Goal: Transaction & Acquisition: Purchase product/service

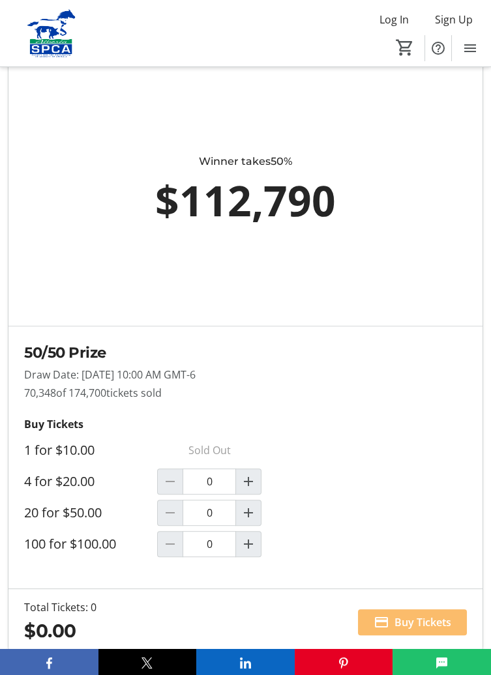
scroll to position [1076, 0]
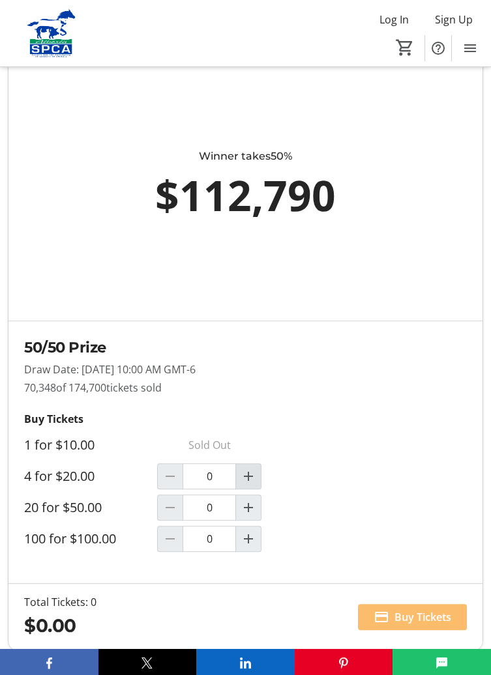
click at [256, 470] on mat-icon "Increment by one" at bounding box center [249, 477] width 16 height 16
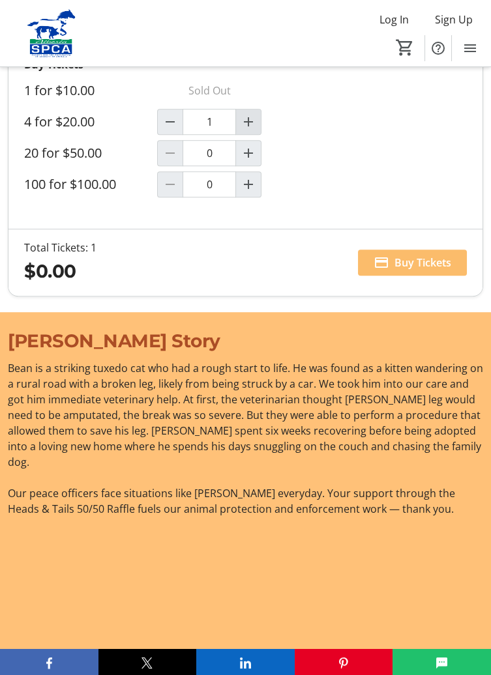
type input "1"
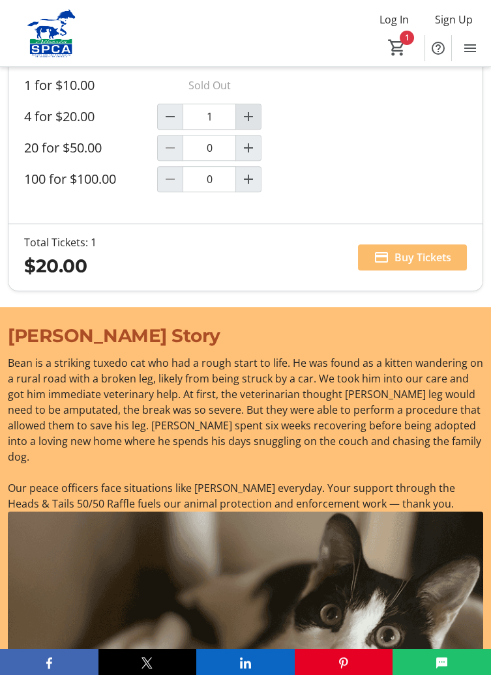
scroll to position [1469, 0]
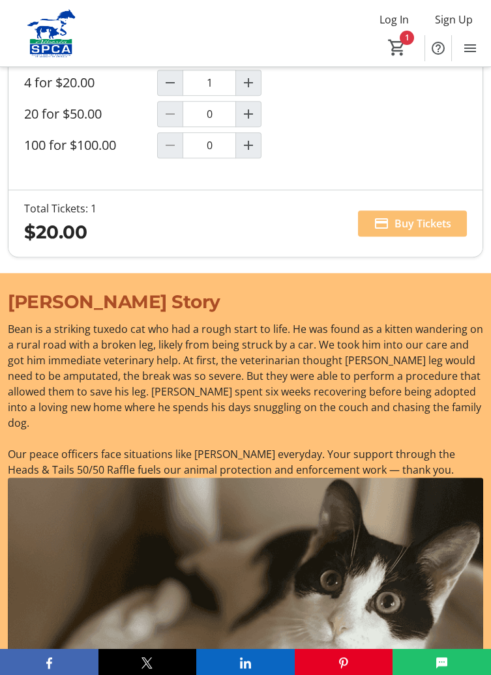
click at [427, 225] on span "Buy Tickets" at bounding box center [422, 224] width 57 height 16
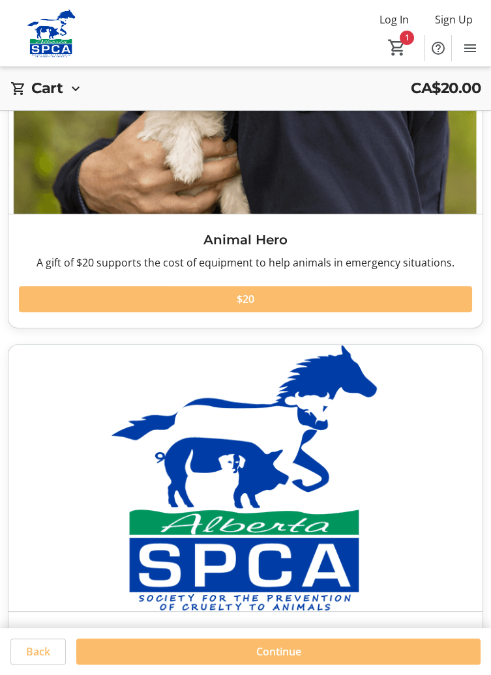
scroll to position [1078, 0]
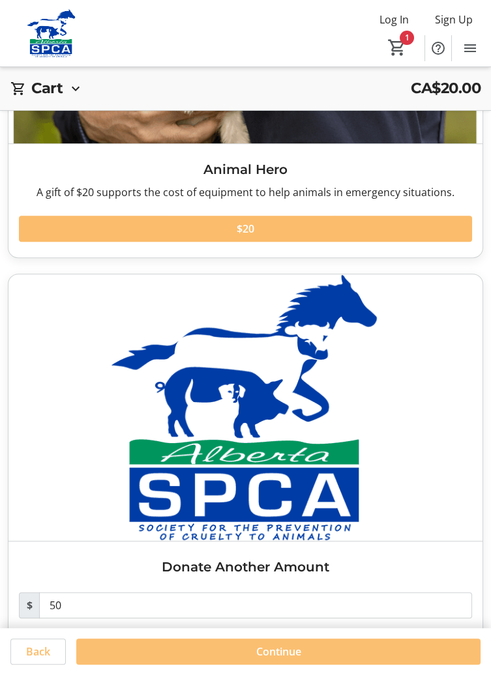
click at [354, 668] on span at bounding box center [278, 651] width 404 height 31
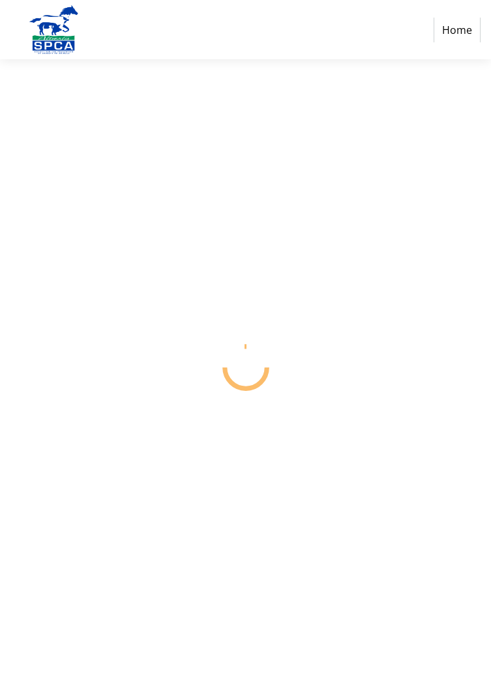
select select "CA"
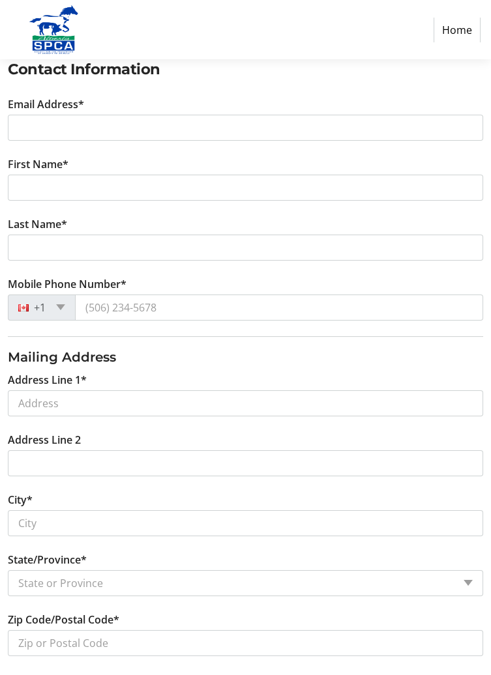
scroll to position [233, 0]
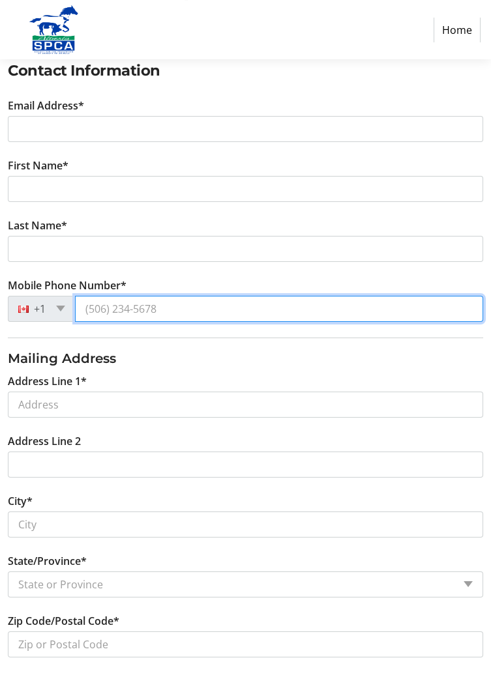
click at [365, 309] on input "Mobile Phone Number*" at bounding box center [279, 309] width 408 height 26
type input "[PHONE_NUMBER]"
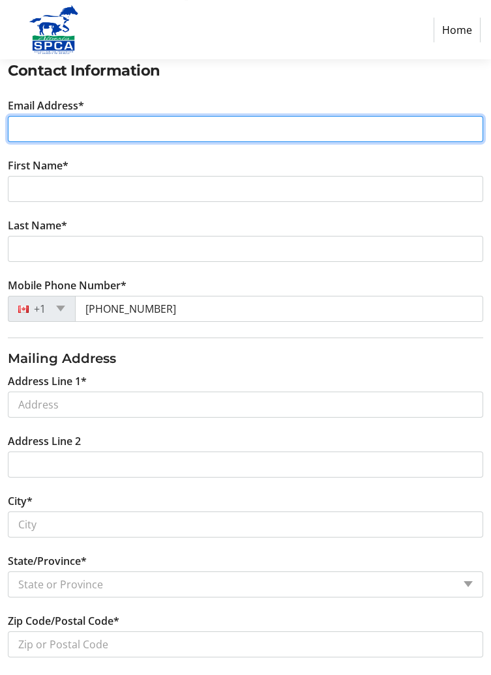
type input "[EMAIL_ADDRESS][DOMAIN_NAME]"
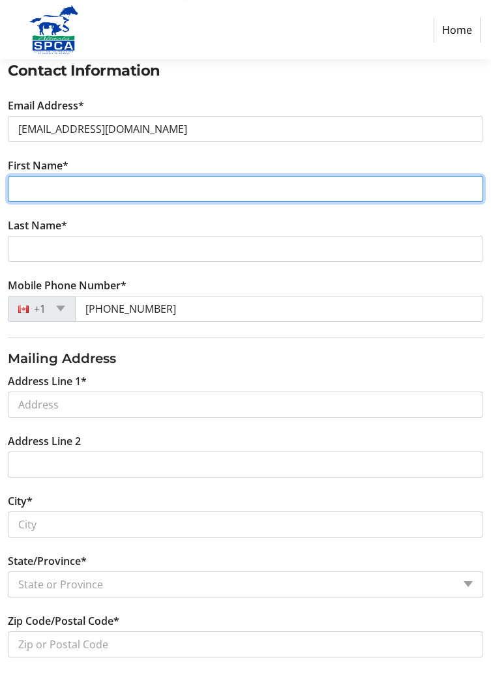
type input "Jun"
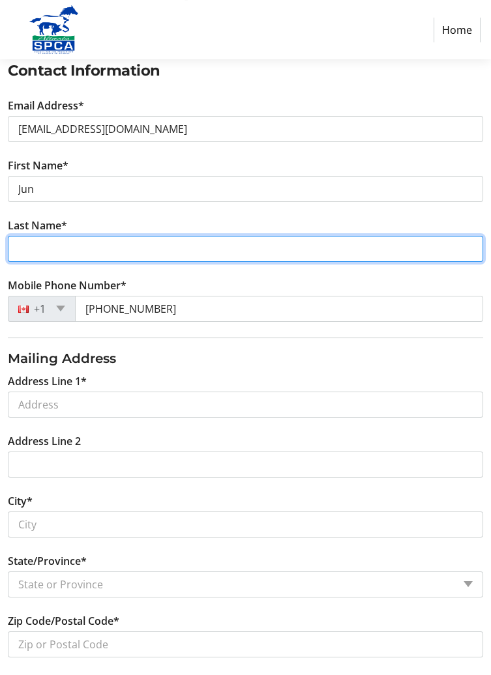
type input "[PERSON_NAME]"
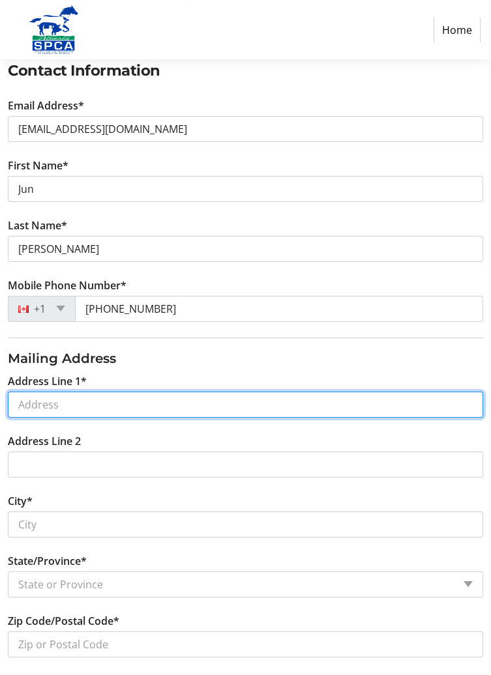
type input "[STREET_ADDRESS]"
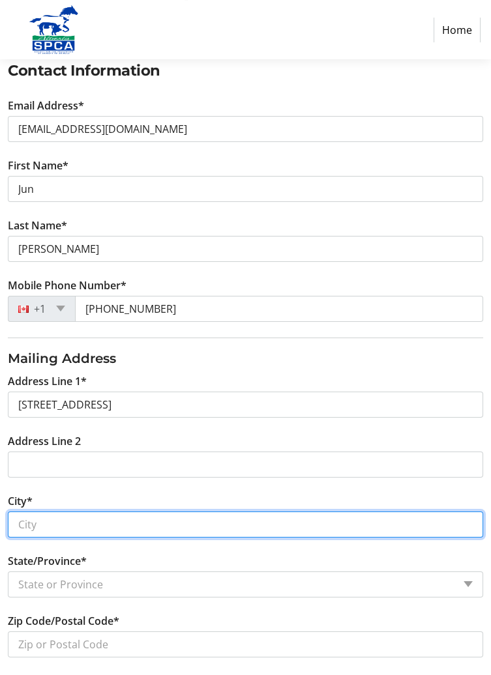
type input "[GEOGRAPHIC_DATA]"
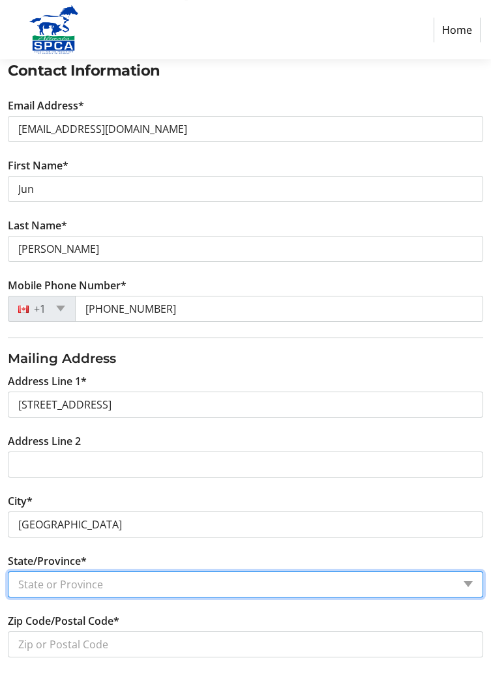
select select "AB"
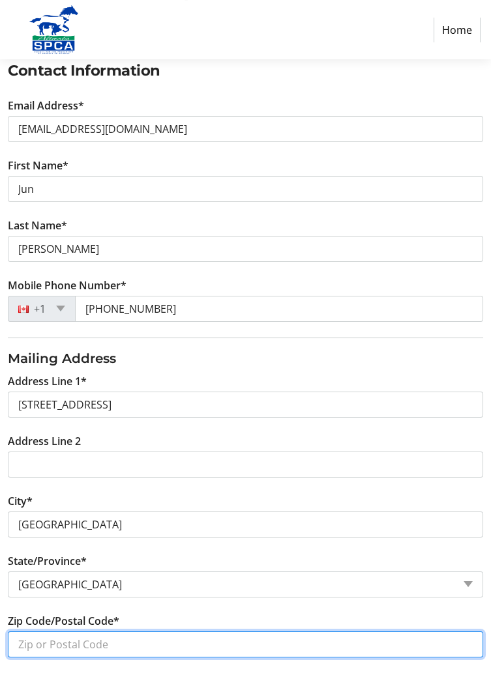
type input "T2Y2S8"
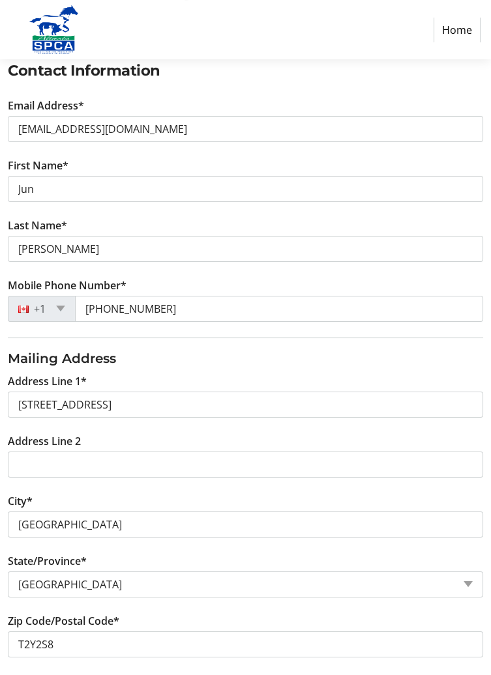
click at [244, 436] on tr-form-field "Address Line 2" at bounding box center [245, 463] width 491 height 60
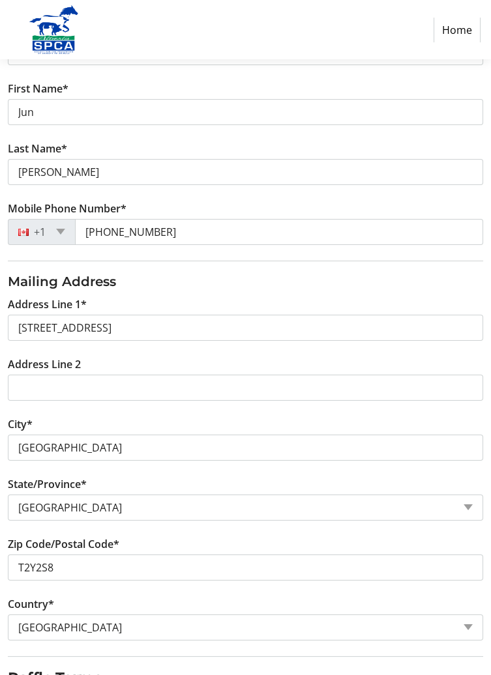
scroll to position [375, 0]
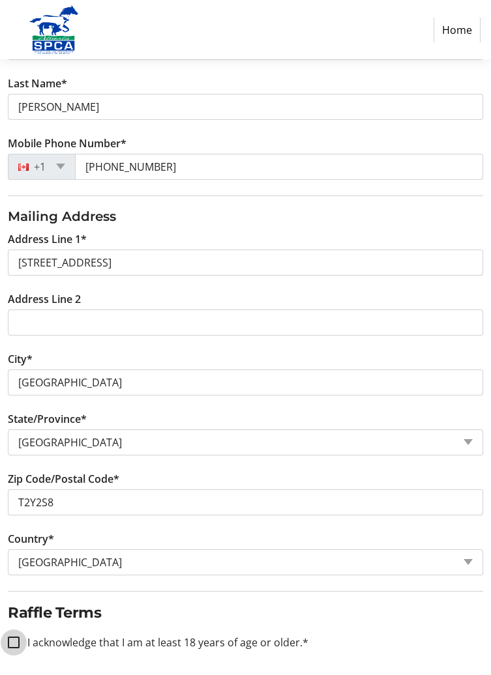
click at [14, 644] on input "I acknowledge that I am at least 18 years of age or older.*" at bounding box center [14, 643] width 12 height 12
checkbox input "true"
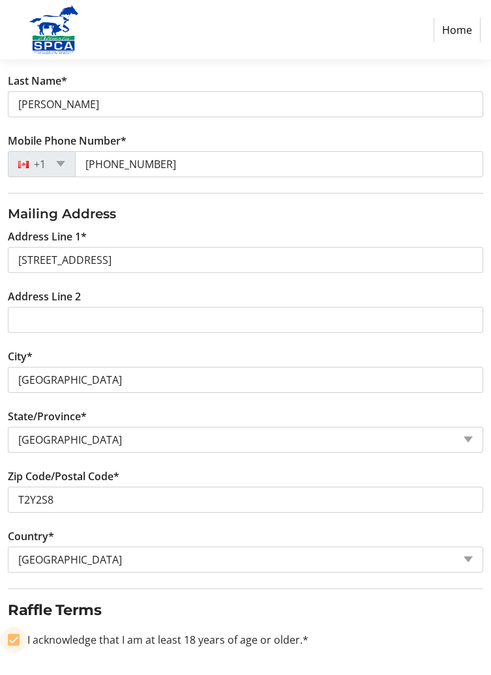
scroll to position [411, 0]
